Goal: Find specific page/section: Find specific page/section

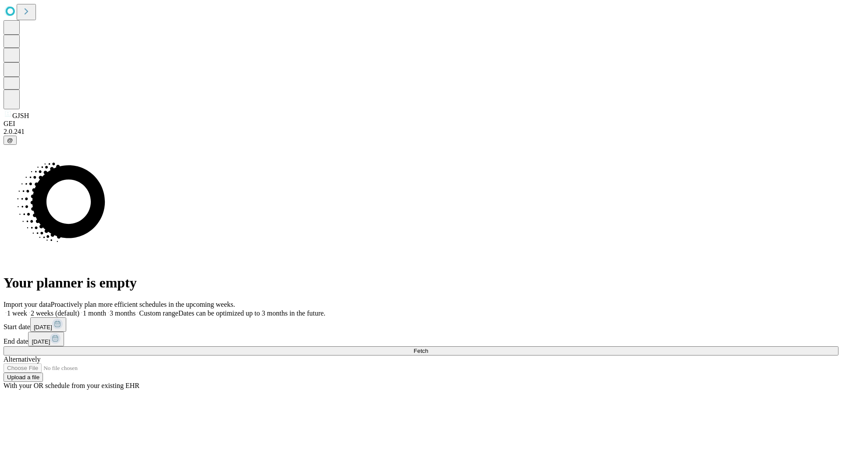
click at [428, 347] on span "Fetch" at bounding box center [421, 350] width 14 height 7
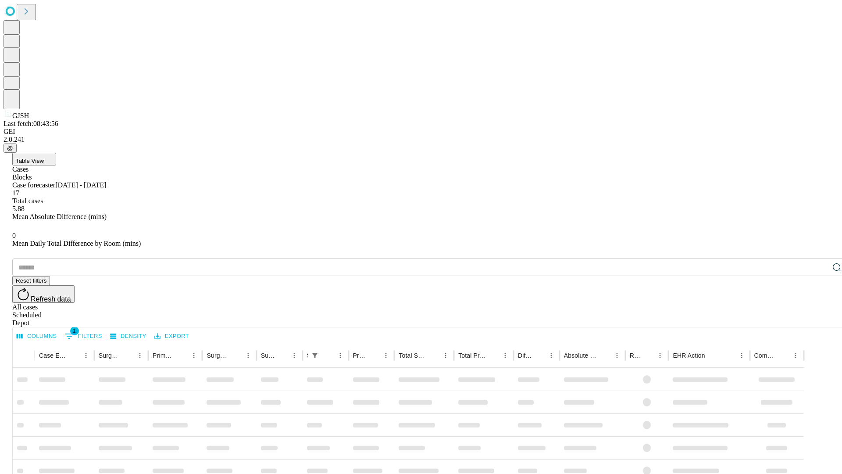
click at [819, 319] on div "Depot" at bounding box center [429, 323] width 835 height 8
click at [748, 303] on div "All cases" at bounding box center [429, 307] width 835 height 8
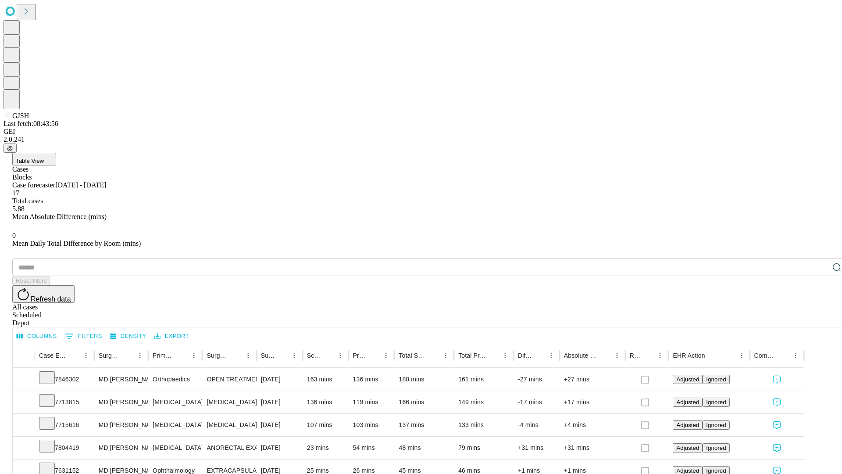
type input "*******"
